Goal: Find specific page/section: Find specific page/section

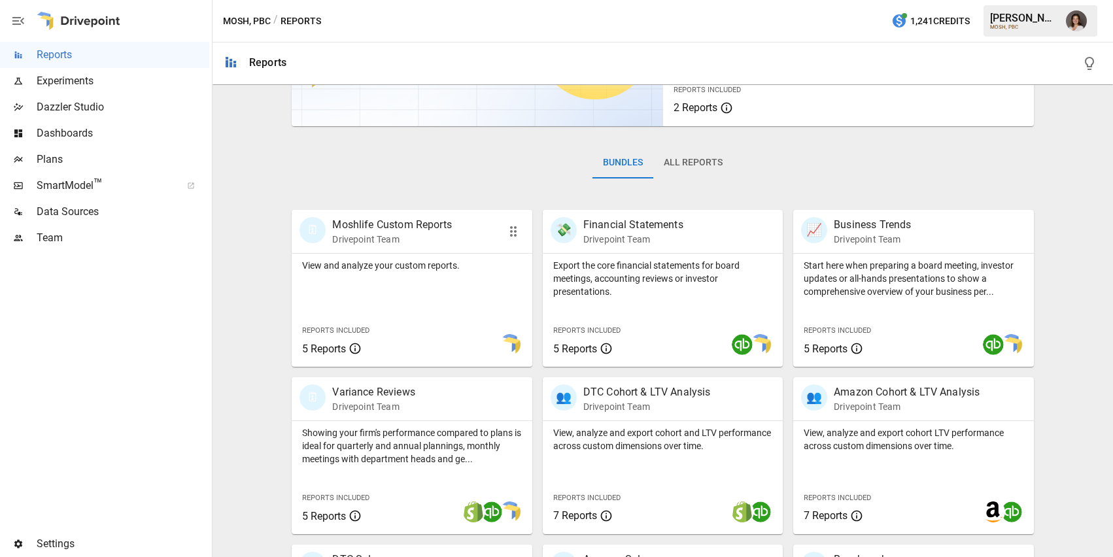
scroll to position [146, 0]
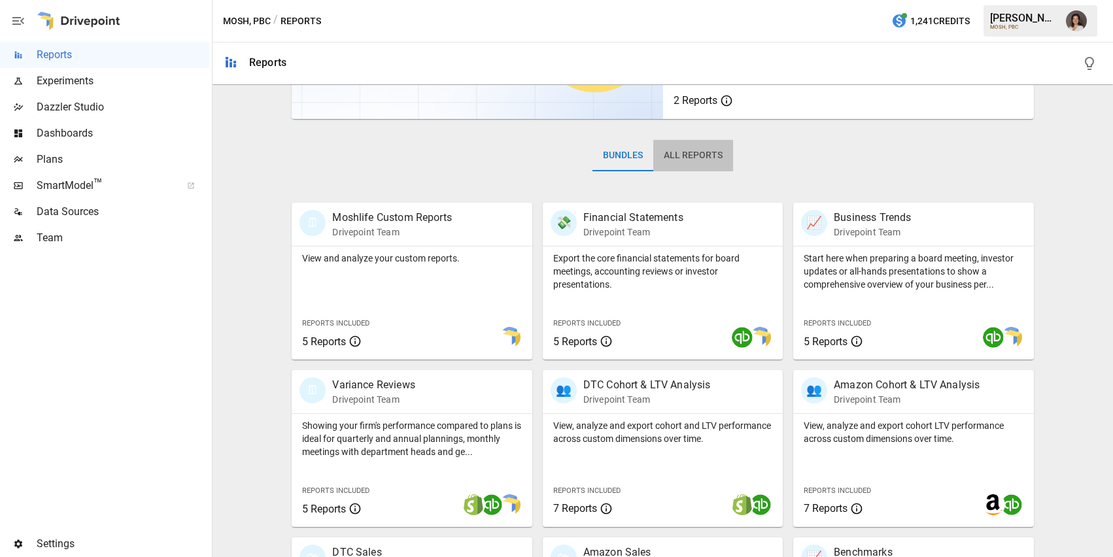
click at [702, 160] on button "All Reports" at bounding box center [693, 155] width 80 height 31
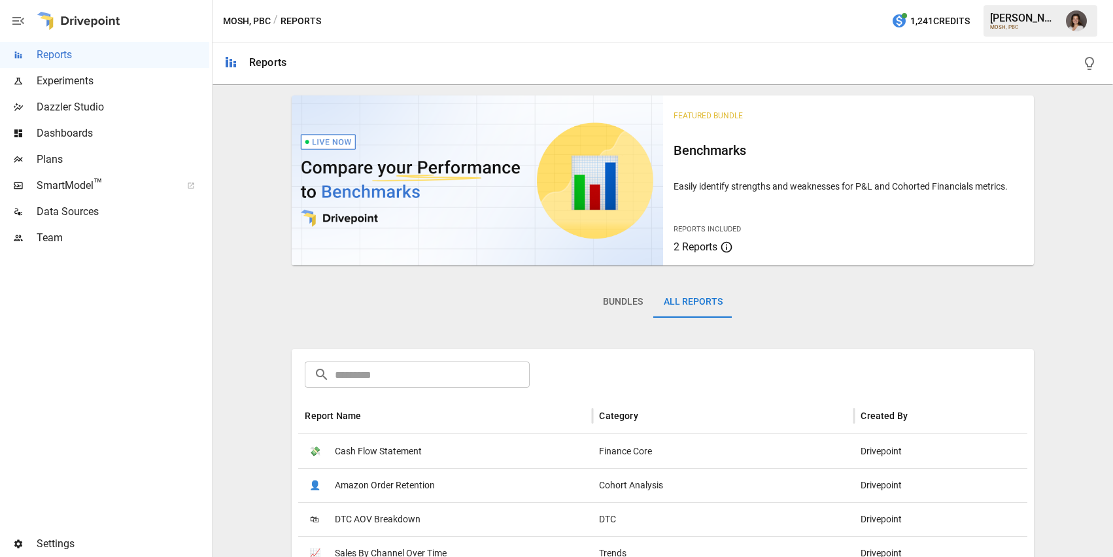
click at [390, 368] on input "text" at bounding box center [432, 375] width 195 height 26
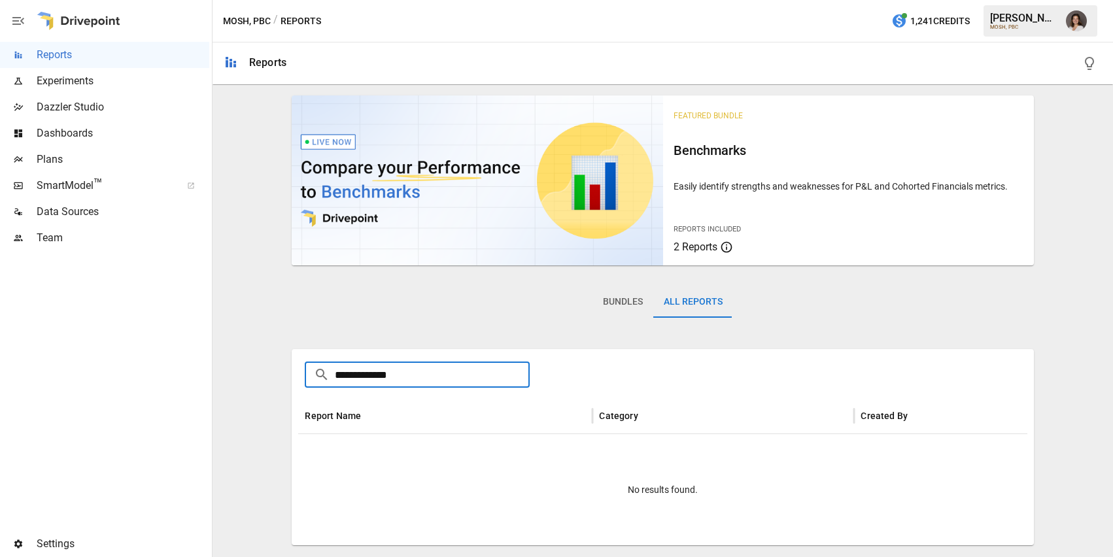
type input "**********"
click at [358, 343] on div "Bundles All Reports" at bounding box center [663, 312] width 742 height 73
click at [107, 101] on span "Dazzler Studio" at bounding box center [123, 107] width 173 height 16
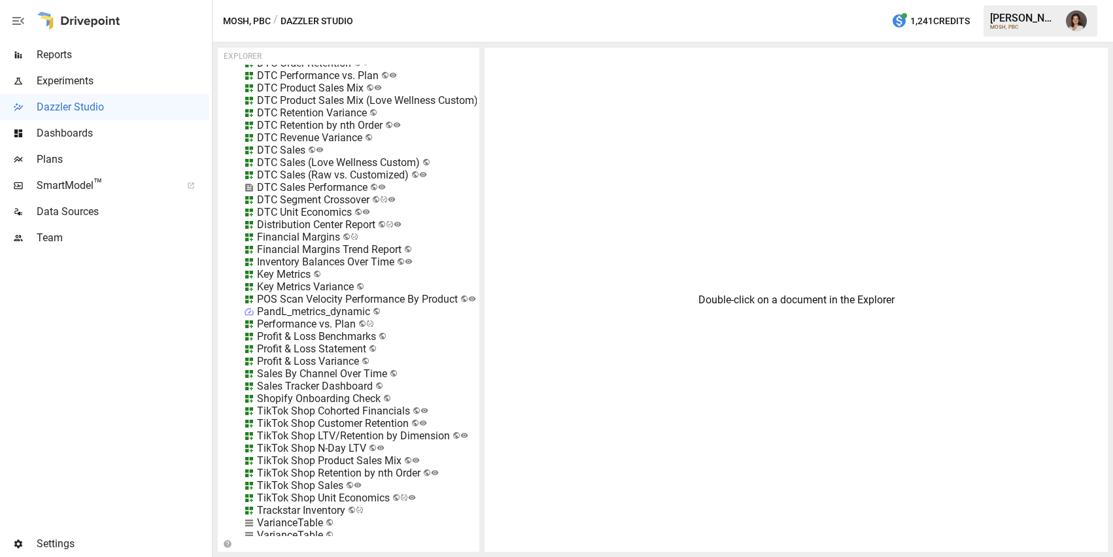
scroll to position [14303, 0]
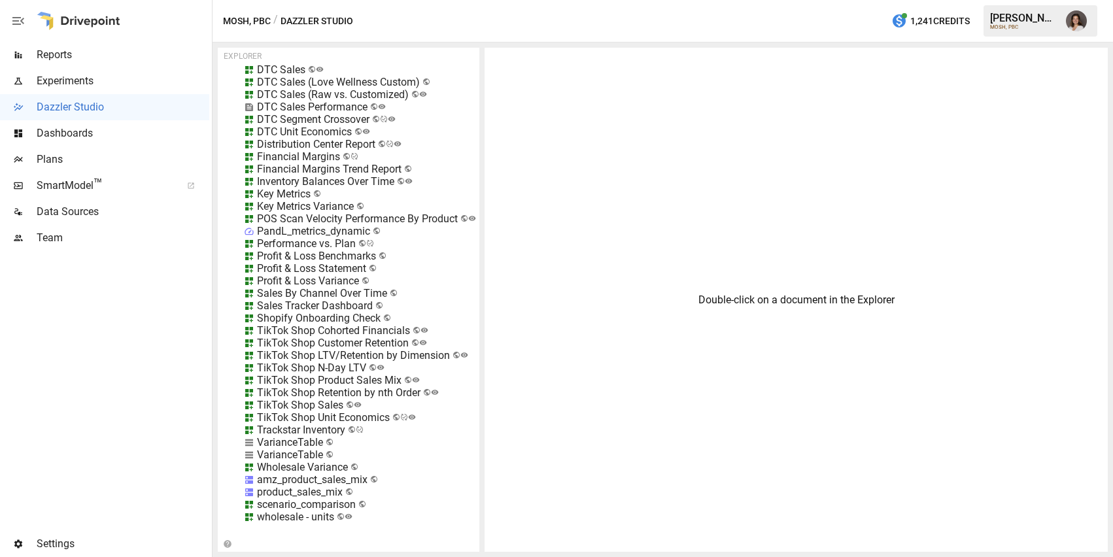
click at [318, 430] on div "Trackstar Inventory" at bounding box center [301, 430] width 88 height 12
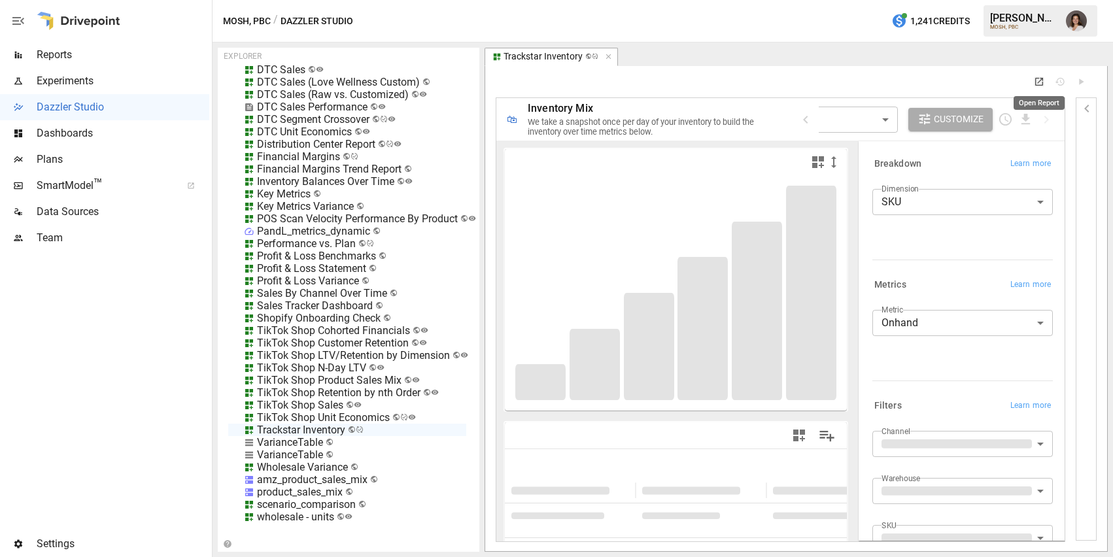
click at [1043, 83] on icon "Open Report" at bounding box center [1039, 82] width 10 height 10
